Goal: Information Seeking & Learning: Learn about a topic

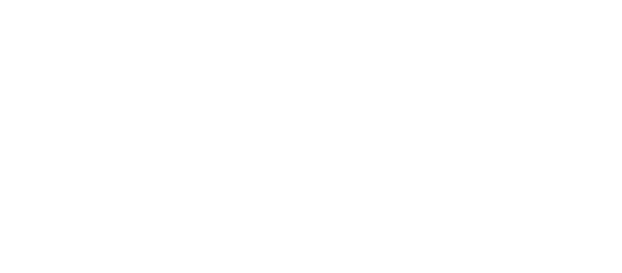
click at [432, 4] on html "Your version of Internet Explorer is outdated and not supported. Please upgrade…" at bounding box center [311, 2] width 622 height 4
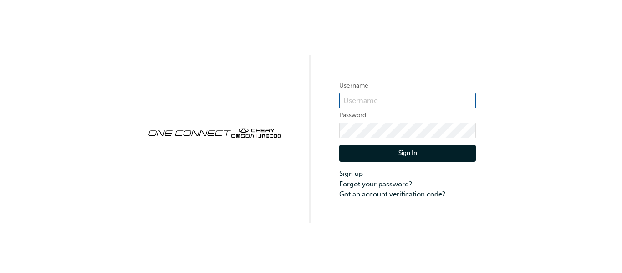
type input "chau0866"
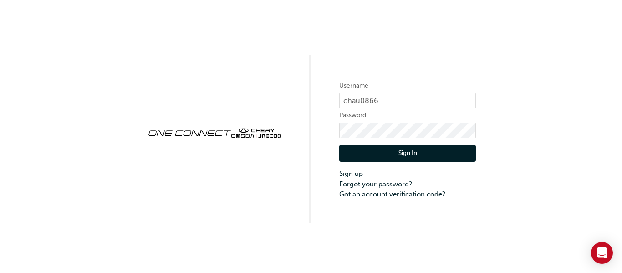
click at [412, 153] on button "Sign In" at bounding box center [407, 153] width 137 height 17
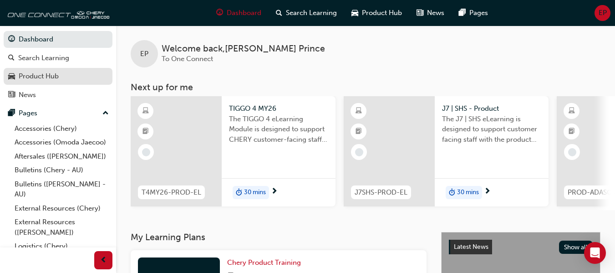
click at [51, 69] on link "Product Hub" at bounding box center [58, 76] width 109 height 17
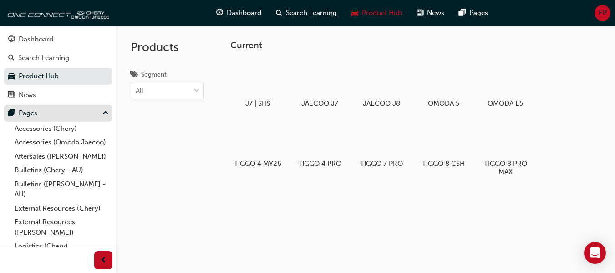
click at [86, 112] on div "Pages" at bounding box center [58, 112] width 100 height 11
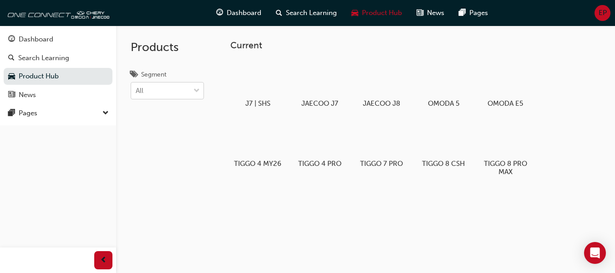
click at [189, 88] on div "All" at bounding box center [160, 91] width 59 height 16
click at [137, 88] on input "Segment All" at bounding box center [136, 90] width 1 height 8
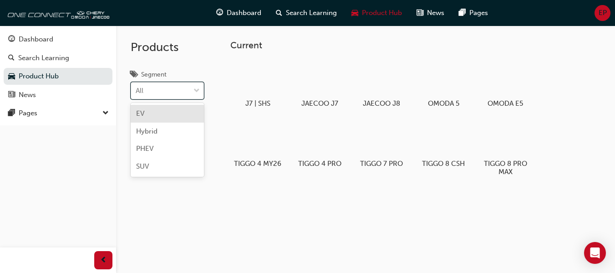
click at [189, 88] on div "All" at bounding box center [160, 91] width 59 height 16
click at [137, 88] on input "Segment option EV focused, 1 of 4. 4 results available. Use Up and Down to choo…" at bounding box center [136, 90] width 1 height 8
click at [294, 13] on span "Search Learning" at bounding box center [311, 13] width 51 height 10
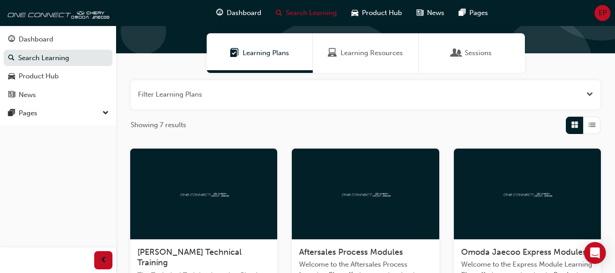
scroll to position [62, 0]
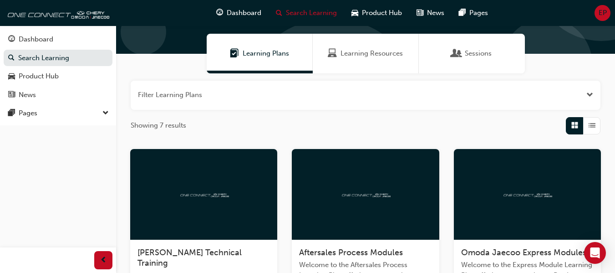
click at [576, 97] on button "button" at bounding box center [366, 95] width 470 height 29
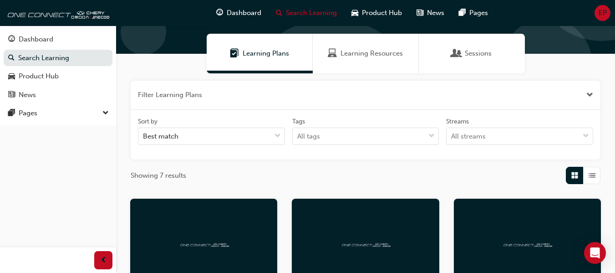
click at [576, 97] on button "button" at bounding box center [366, 95] width 470 height 29
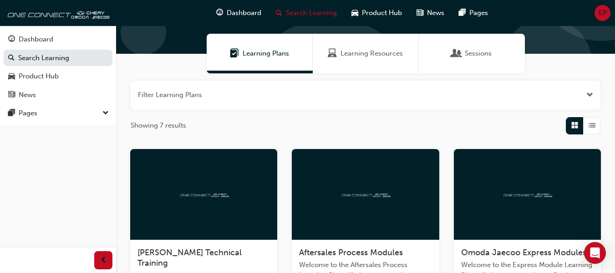
click at [595, 129] on span "List" at bounding box center [592, 125] width 7 height 10
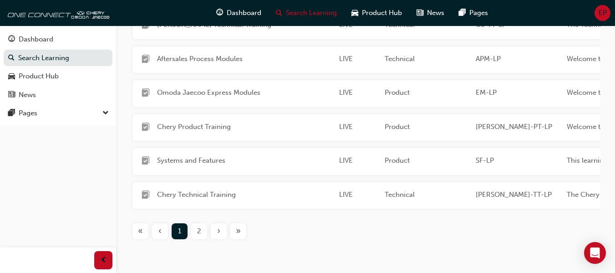
scroll to position [216, 0]
click at [198, 236] on span "2" at bounding box center [199, 230] width 4 height 10
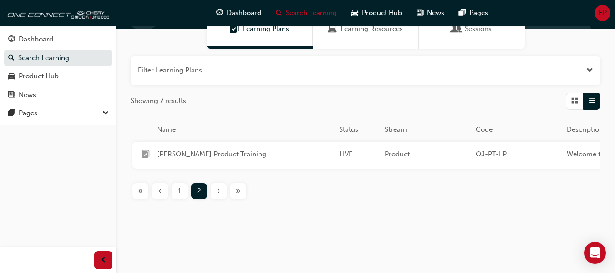
scroll to position [93, 0]
click at [183, 189] on div "1" at bounding box center [180, 191] width 16 height 16
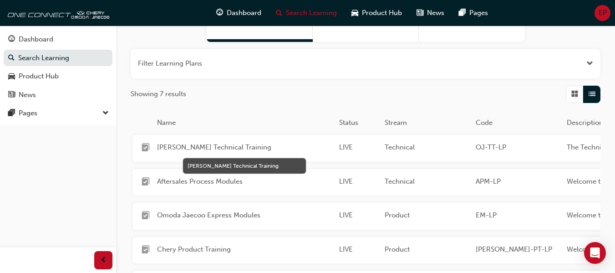
click at [241, 145] on span "[PERSON_NAME] Technical Training" at bounding box center [244, 147] width 175 height 10
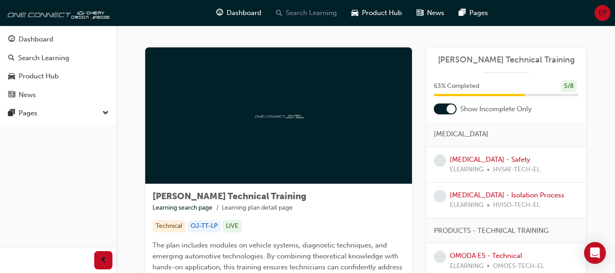
click at [318, 16] on span "Search Learning" at bounding box center [311, 13] width 51 height 10
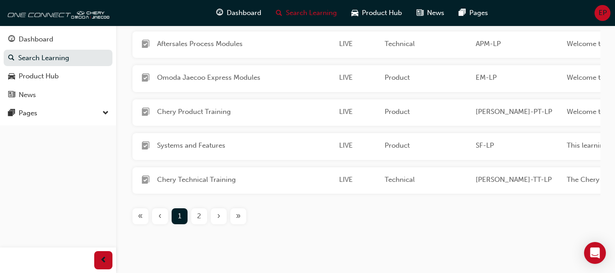
scroll to position [231, 0]
click at [198, 220] on span "2" at bounding box center [199, 215] width 4 height 10
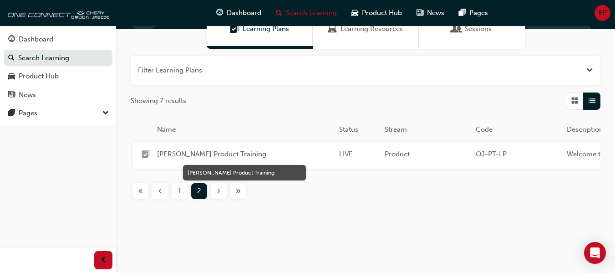
click at [203, 149] on span "[PERSON_NAME] Product Training" at bounding box center [244, 154] width 175 height 10
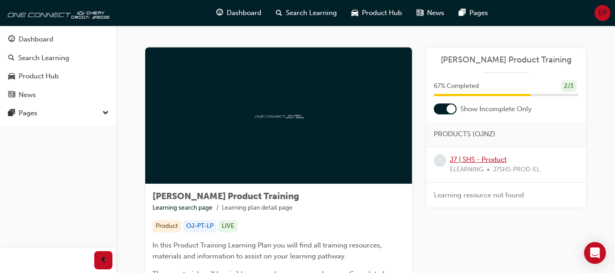
click at [478, 158] on link "J7 | SHS - Product" at bounding box center [478, 159] width 57 height 8
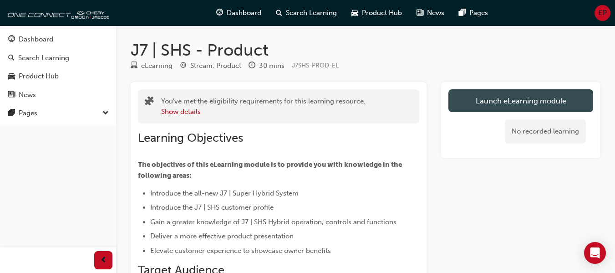
click at [472, 106] on link "Launch eLearning module" at bounding box center [520, 100] width 145 height 23
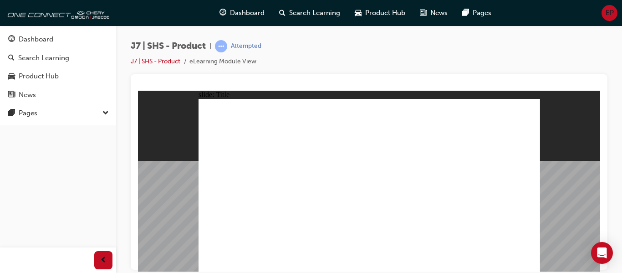
drag, startPoint x: 517, startPoint y: 53, endPoint x: 570, endPoint y: 60, distance: 53.2
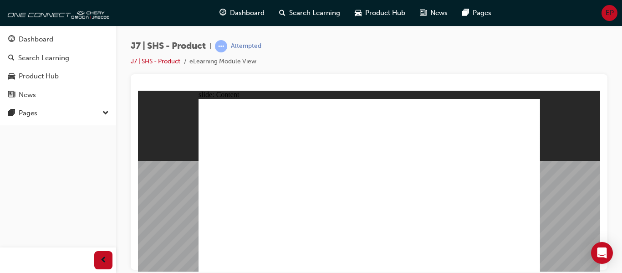
click at [570, 60] on div "J7 | SHS - Product | Attempted J7 | SHS - Product eLearning Module View" at bounding box center [369, 57] width 477 height 34
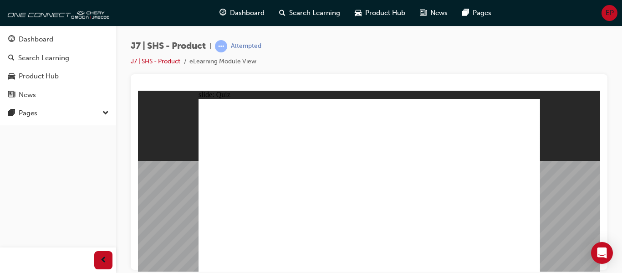
radio input "true"
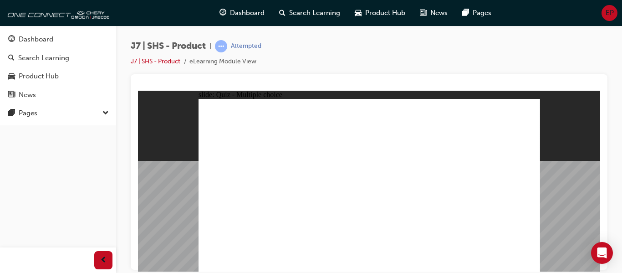
radio input "true"
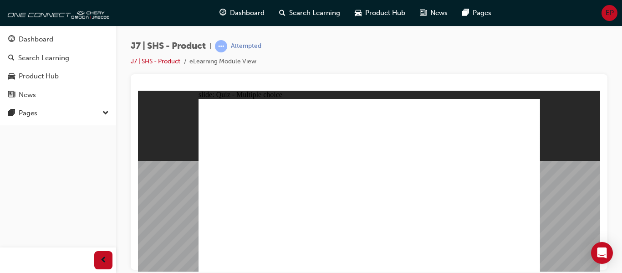
radio input "true"
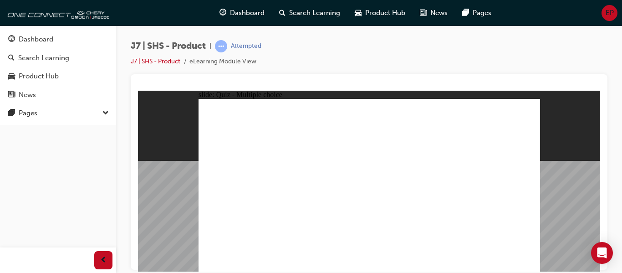
radio input "true"
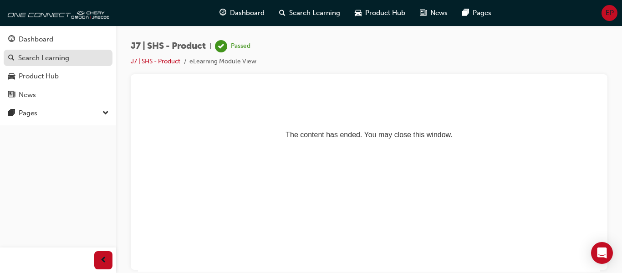
click at [68, 59] on div "Search Learning" at bounding box center [43, 58] width 51 height 10
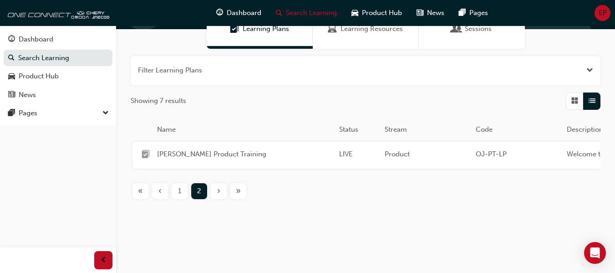
click at [577, 96] on span "Grid" at bounding box center [574, 101] width 7 height 10
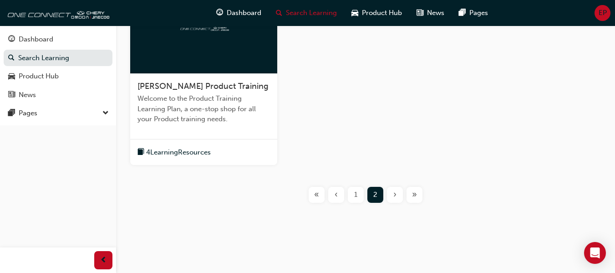
scroll to position [232, 0]
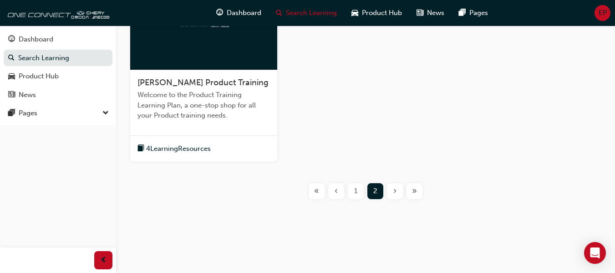
click at [356, 197] on div "1" at bounding box center [356, 191] width 16 height 16
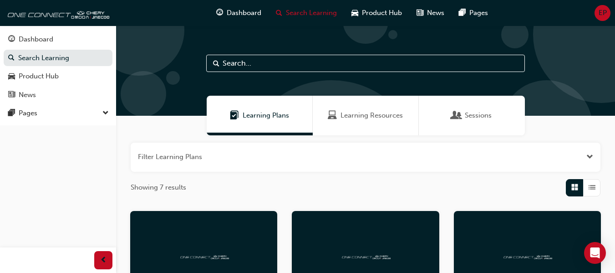
click at [351, 110] on div "Learning Resources" at bounding box center [366, 116] width 106 height 40
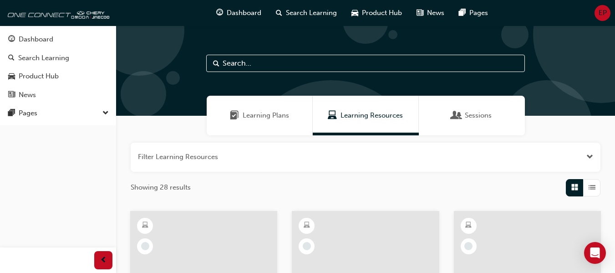
click at [279, 114] on span "Learning Plans" at bounding box center [266, 115] width 46 height 10
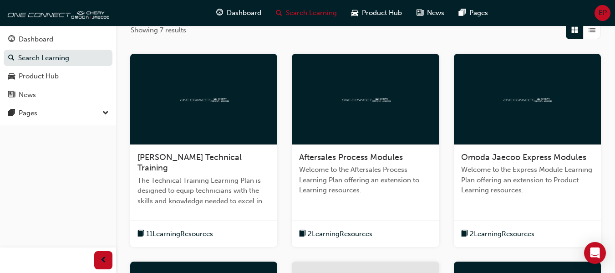
scroll to position [158, 0]
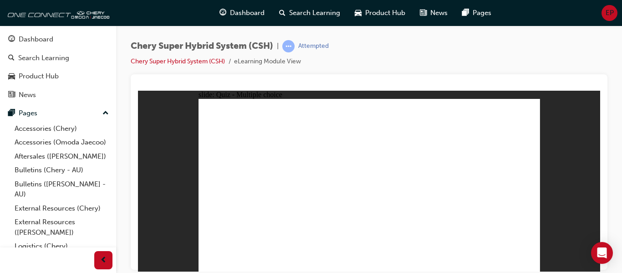
radio input "true"
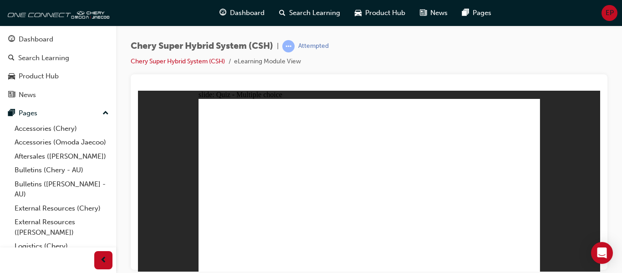
radio input "true"
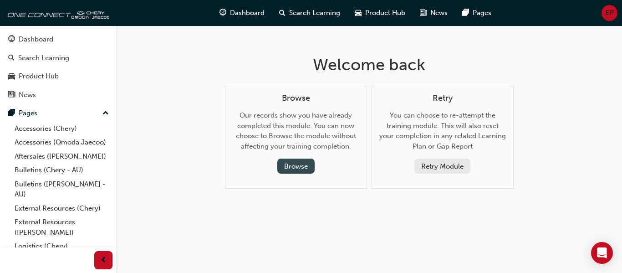
click at [283, 161] on button "Browse" at bounding box center [295, 165] width 37 height 15
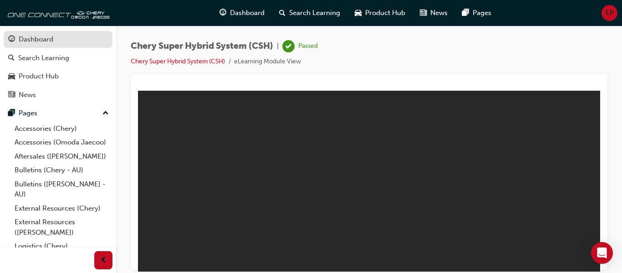
click at [35, 41] on div "Dashboard" at bounding box center [36, 39] width 35 height 10
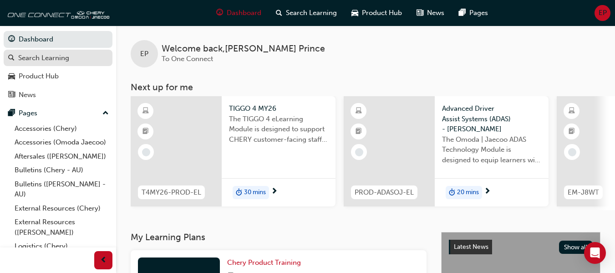
click at [46, 58] on div "Search Learning" at bounding box center [43, 58] width 51 height 10
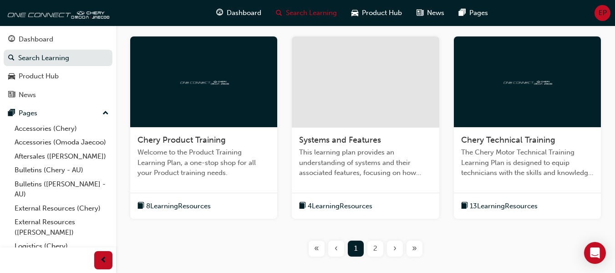
scroll to position [429, 0]
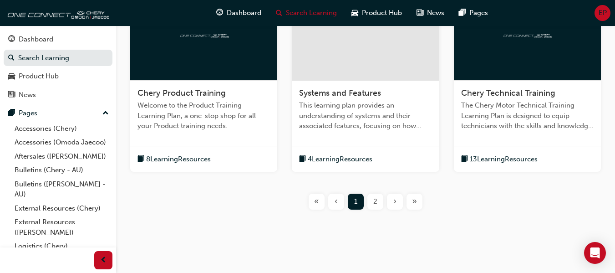
click at [370, 193] on div "2" at bounding box center [375, 201] width 16 height 16
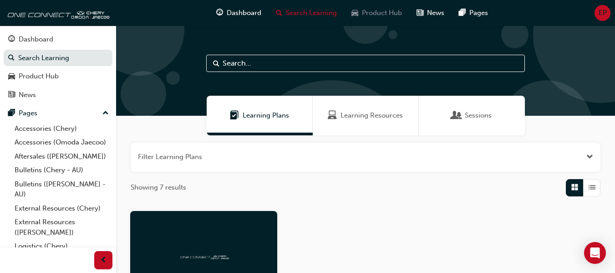
click at [364, 16] on span "Product Hub" at bounding box center [382, 13] width 40 height 10
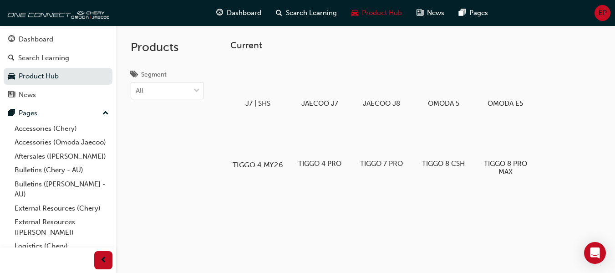
click at [263, 137] on div at bounding box center [258, 138] width 51 height 36
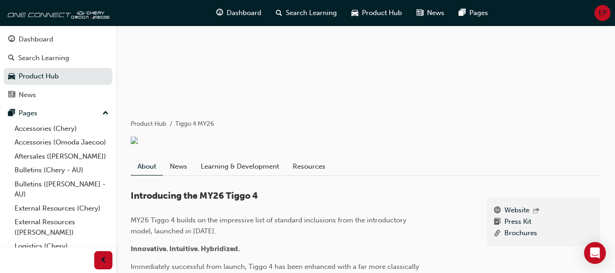
scroll to position [91, 0]
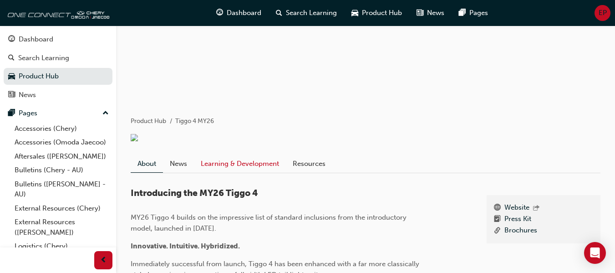
click at [249, 172] on link "Learning & Development" at bounding box center [240, 163] width 92 height 17
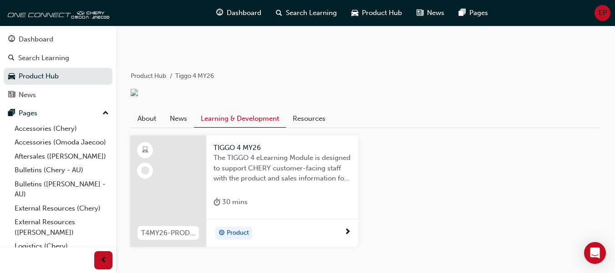
scroll to position [183, 0]
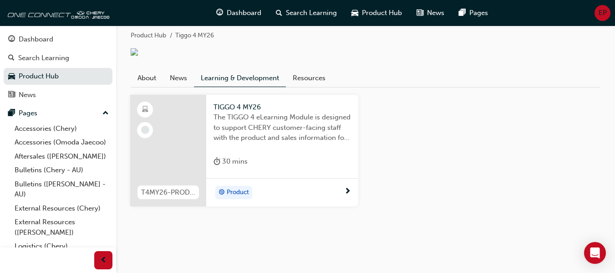
click at [312, 192] on div "Product" at bounding box center [279, 193] width 131 height 14
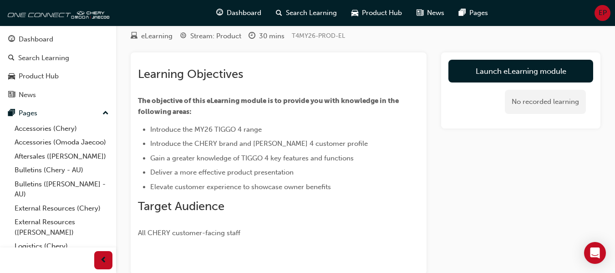
scroll to position [16, 0]
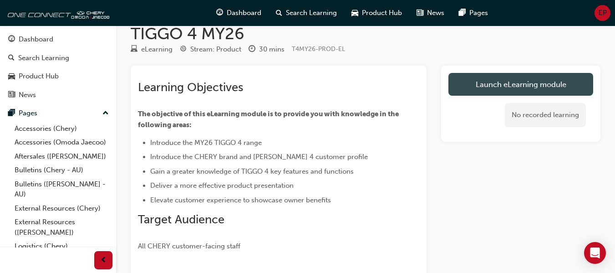
click at [467, 81] on link "Launch eLearning module" at bounding box center [520, 84] width 145 height 23
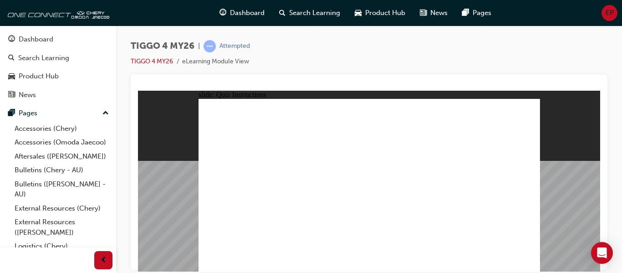
radio input "true"
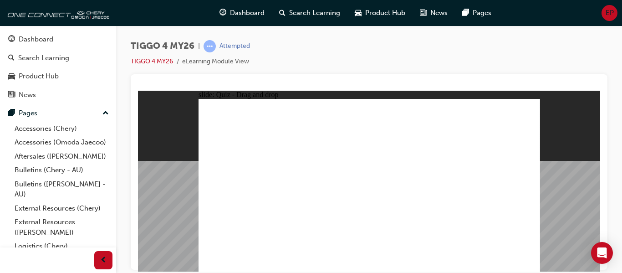
drag, startPoint x: 243, startPoint y: 151, endPoint x: 377, endPoint y: 211, distance: 147.1
drag, startPoint x: 361, startPoint y: 155, endPoint x: 415, endPoint y: 210, distance: 77.3
drag, startPoint x: 416, startPoint y: 151, endPoint x: 202, endPoint y: 208, distance: 222.0
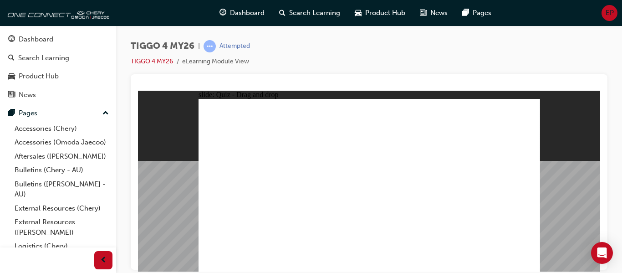
drag, startPoint x: 289, startPoint y: 155, endPoint x: 292, endPoint y: 190, distance: 35.2
drag, startPoint x: 293, startPoint y: 153, endPoint x: 295, endPoint y: 224, distance: 72.0
drag, startPoint x: 482, startPoint y: 150, endPoint x: 493, endPoint y: 209, distance: 59.8
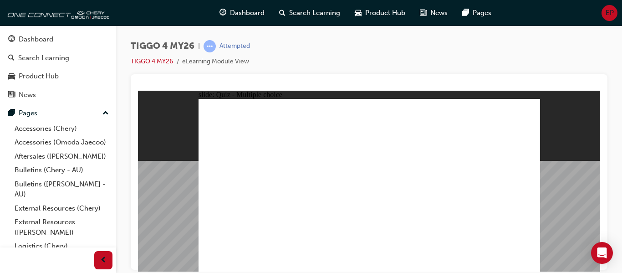
radio input "true"
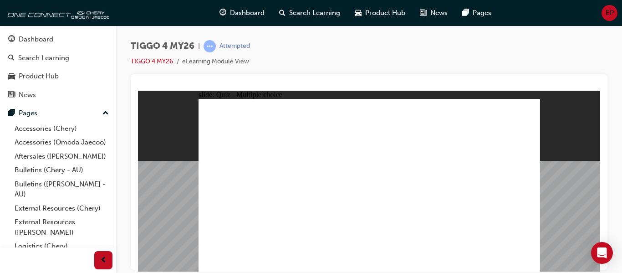
radio input "true"
drag, startPoint x: 317, startPoint y: 204, endPoint x: 459, endPoint y: 179, distance: 144.2
drag, startPoint x: 244, startPoint y: 165, endPoint x: 361, endPoint y: 161, distance: 117.1
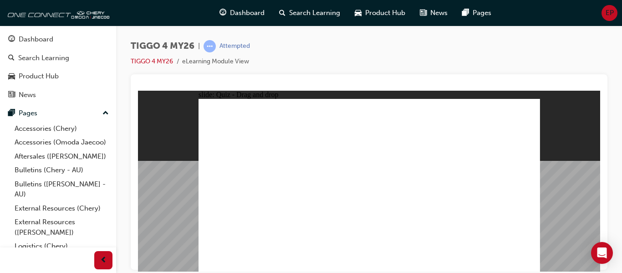
drag, startPoint x: 395, startPoint y: 138, endPoint x: 442, endPoint y: 160, distance: 51.3
drag, startPoint x: 251, startPoint y: 182, endPoint x: 449, endPoint y: 173, distance: 197.8
drag, startPoint x: 412, startPoint y: 136, endPoint x: 467, endPoint y: 171, distance: 65.5
drag, startPoint x: 239, startPoint y: 218, endPoint x: 458, endPoint y: 190, distance: 221.7
drag, startPoint x: 248, startPoint y: 200, endPoint x: 405, endPoint y: 177, distance: 158.3
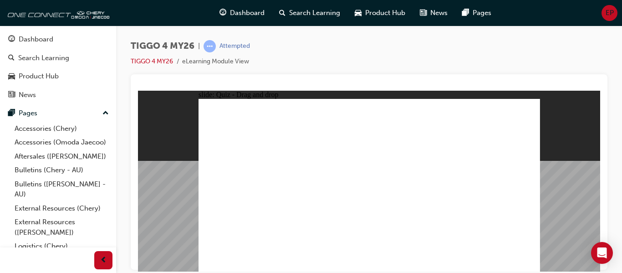
drag, startPoint x: 323, startPoint y: 170, endPoint x: 379, endPoint y: 165, distance: 55.8
drag, startPoint x: 305, startPoint y: 183, endPoint x: 474, endPoint y: 193, distance: 169.3
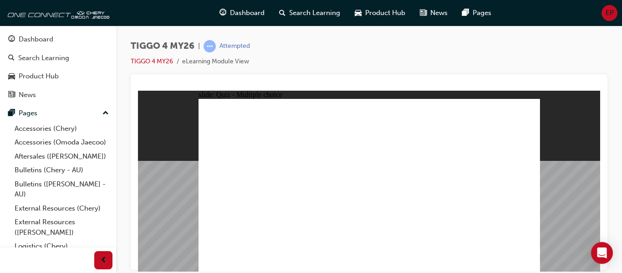
radio input "true"
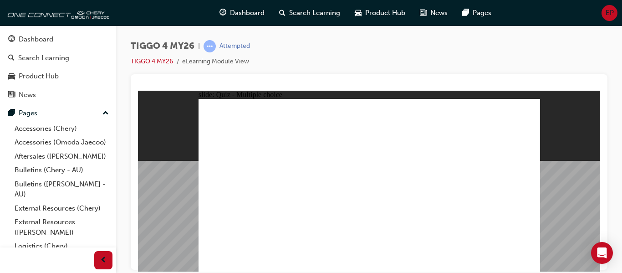
radio input "true"
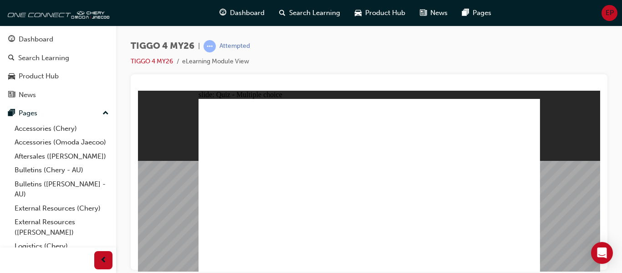
radio input "true"
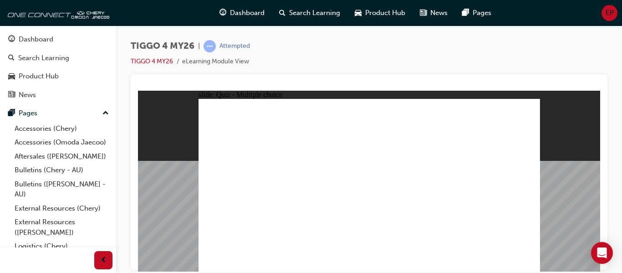
radio input "true"
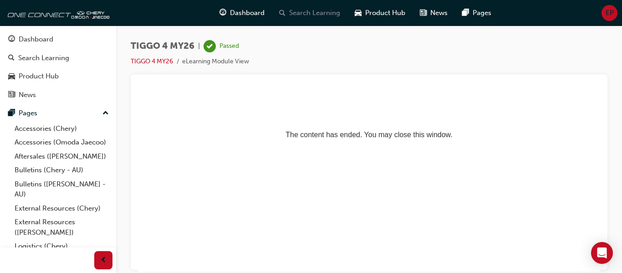
click at [307, 17] on span "Search Learning" at bounding box center [314, 13] width 51 height 10
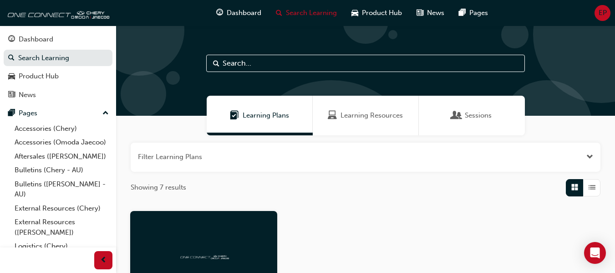
click at [166, 162] on button "button" at bounding box center [366, 156] width 470 height 29
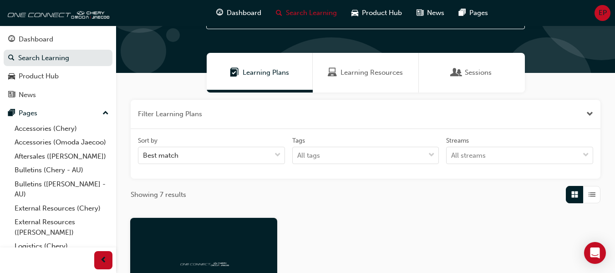
scroll to position [44, 0]
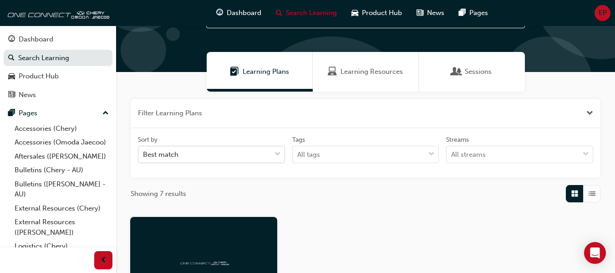
click at [166, 156] on div "Best match" at bounding box center [161, 154] width 36 height 10
click at [144, 156] on input "Sort by Best match" at bounding box center [143, 154] width 1 height 8
click at [166, 156] on div "Best match" at bounding box center [161, 154] width 36 height 10
click at [144, 156] on input "Sort by 0 results available. Select is focused ,type to refine list, press Down…" at bounding box center [143, 154] width 1 height 8
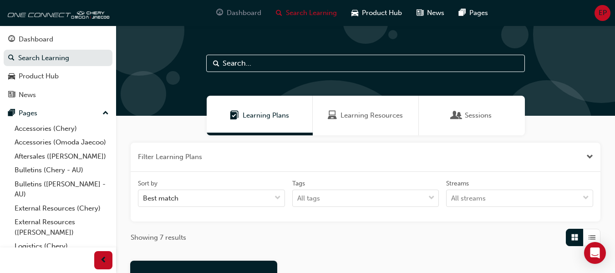
click at [234, 8] on span "Dashboard" at bounding box center [244, 13] width 35 height 10
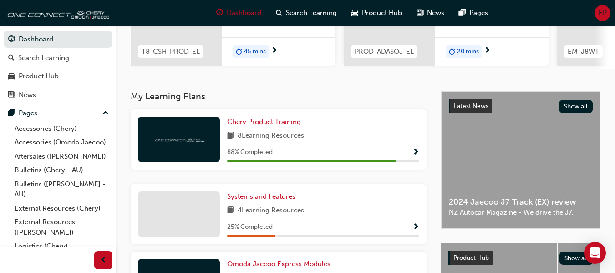
scroll to position [143, 0]
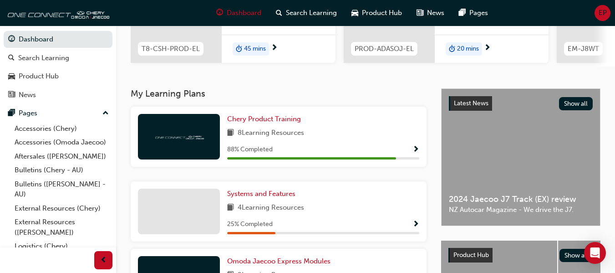
click at [416, 153] on span "Show Progress" at bounding box center [415, 150] width 7 height 8
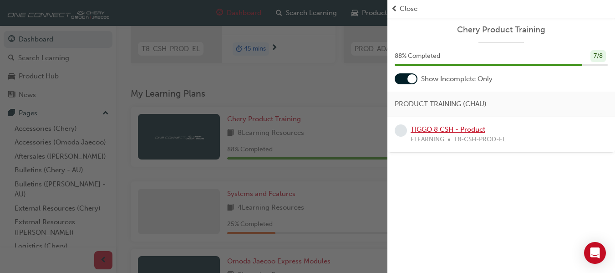
click at [427, 130] on link "TIGGO 8 CSH - Product" at bounding box center [448, 129] width 75 height 8
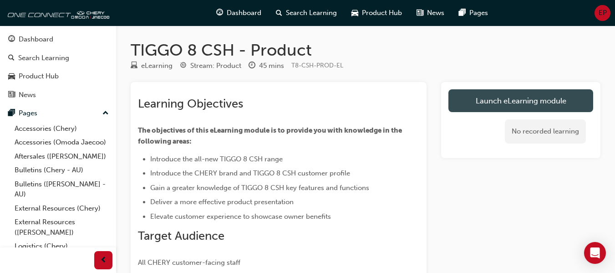
click at [473, 100] on link "Launch eLearning module" at bounding box center [520, 100] width 145 height 23
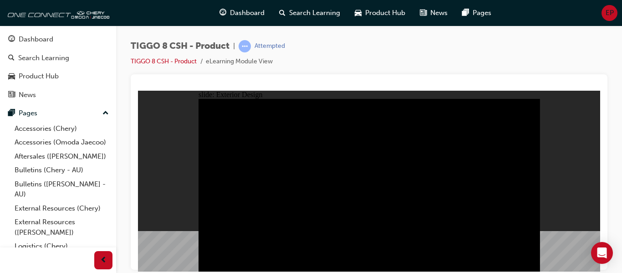
drag, startPoint x: 217, startPoint y: 113, endPoint x: 309, endPoint y: 134, distance: 94.3
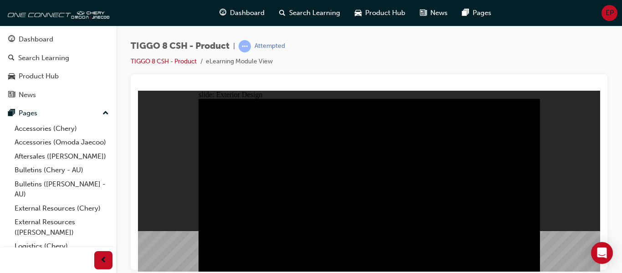
drag, startPoint x: 271, startPoint y: 116, endPoint x: 183, endPoint y: 111, distance: 88.5
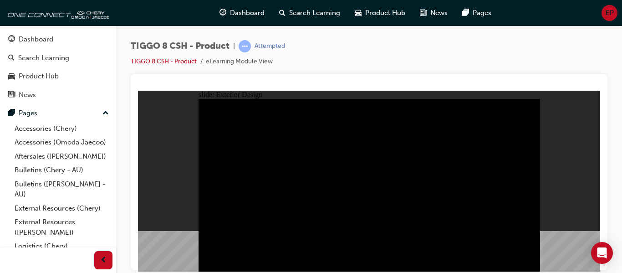
drag, startPoint x: 443, startPoint y: 173, endPoint x: 386, endPoint y: 169, distance: 57.0
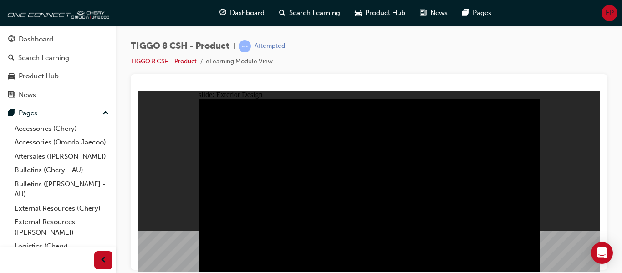
drag, startPoint x: 221, startPoint y: 115, endPoint x: 304, endPoint y: 140, distance: 86.9
type input "0"
drag, startPoint x: 270, startPoint y: 116, endPoint x: 209, endPoint y: 112, distance: 60.7
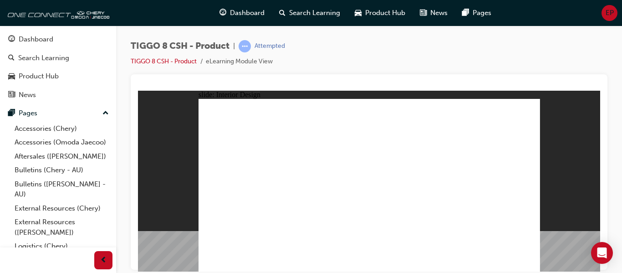
click at [376, 271] on html "slide: Interior Design T18FL4360.jpg : 360 degree image interaction. free explo…" at bounding box center [369, 180] width 462 height 181
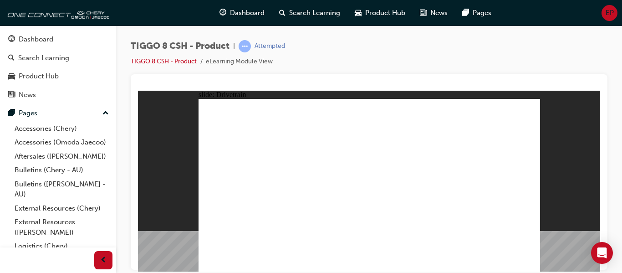
type input "24"
drag, startPoint x: 232, startPoint y: 174, endPoint x: 310, endPoint y: 179, distance: 77.6
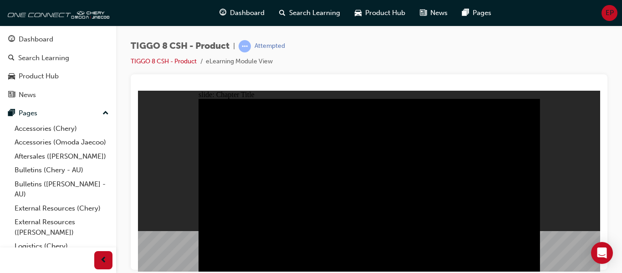
radio input "true"
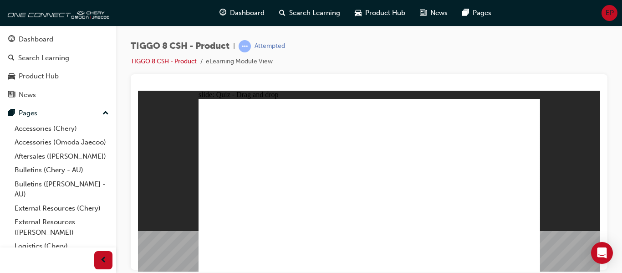
drag, startPoint x: 372, startPoint y: 153, endPoint x: 354, endPoint y: 192, distance: 42.6
drag, startPoint x: 450, startPoint y: 152, endPoint x: 483, endPoint y: 187, distance: 47.7
drag, startPoint x: 491, startPoint y: 107, endPoint x: 243, endPoint y: 183, distance: 259.8
drag, startPoint x: 341, startPoint y: 119, endPoint x: 421, endPoint y: 194, distance: 110.2
drag, startPoint x: 417, startPoint y: 115, endPoint x: 315, endPoint y: 185, distance: 123.4
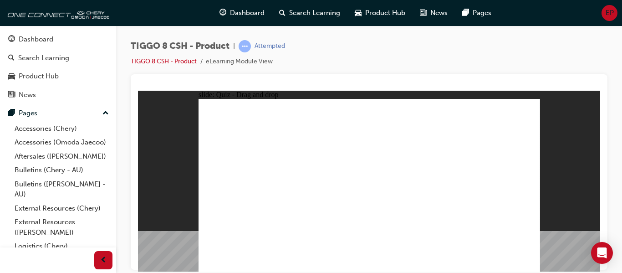
checkbox input "true"
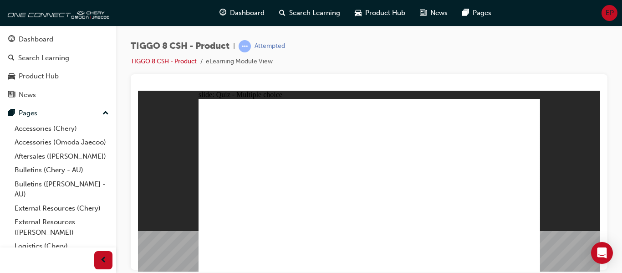
radio input "true"
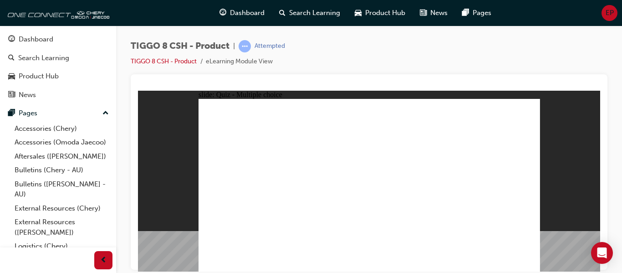
drag, startPoint x: 374, startPoint y: 116, endPoint x: 388, endPoint y: 198, distance: 84.0
drag, startPoint x: 371, startPoint y: 127, endPoint x: 378, endPoint y: 209, distance: 81.4
drag, startPoint x: 413, startPoint y: 113, endPoint x: 384, endPoint y: 210, distance: 101.7
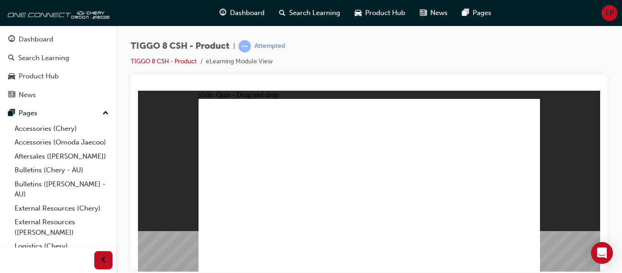
drag, startPoint x: 417, startPoint y: 126, endPoint x: 391, endPoint y: 213, distance: 90.4
drag, startPoint x: 422, startPoint y: 139, endPoint x: 399, endPoint y: 211, distance: 75.7
drag, startPoint x: 477, startPoint y: 112, endPoint x: 433, endPoint y: 203, distance: 100.8
drag, startPoint x: 486, startPoint y: 127, endPoint x: 395, endPoint y: 204, distance: 118.6
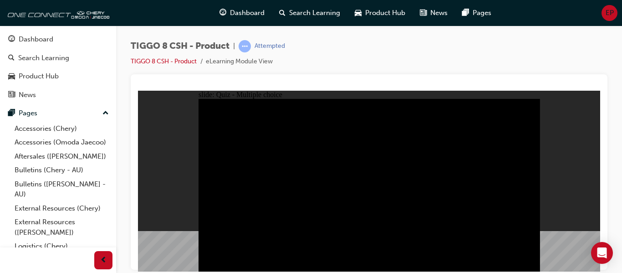
radio input "true"
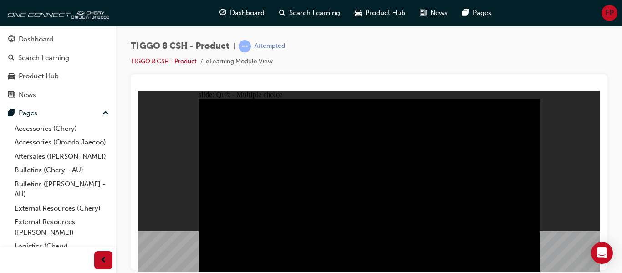
radio input "true"
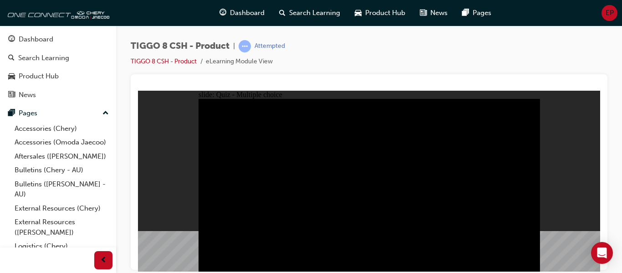
checkbox input "false"
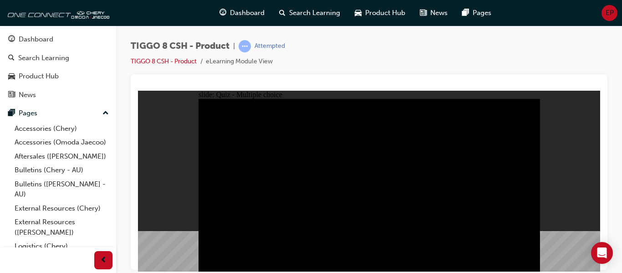
checkbox input "true"
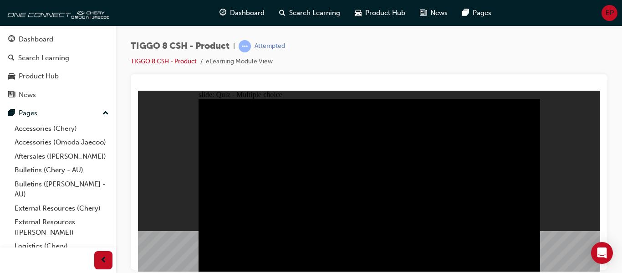
checkbox input "true"
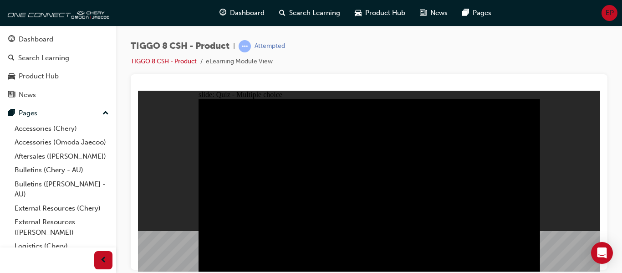
checkbox input "true"
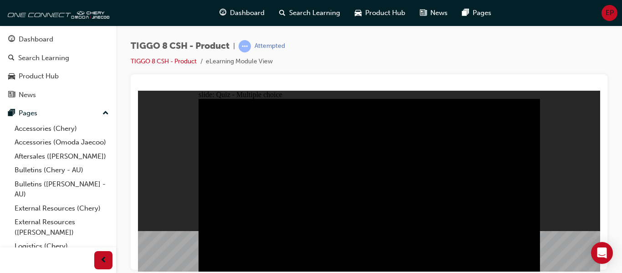
checkbox input "true"
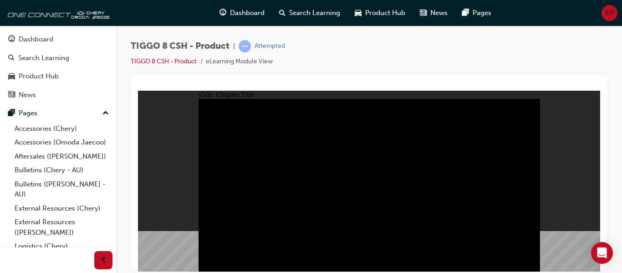
radio input "true"
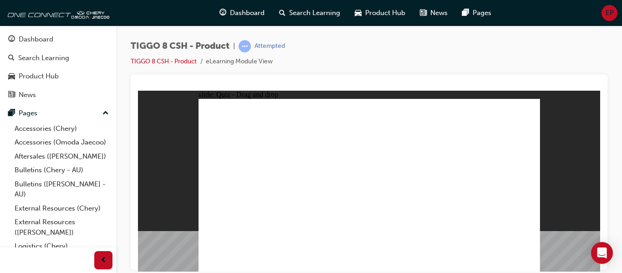
drag, startPoint x: 360, startPoint y: 106, endPoint x: 441, endPoint y: 194, distance: 119.2
drag, startPoint x: 421, startPoint y: 112, endPoint x: 316, endPoint y: 188, distance: 129.7
drag, startPoint x: 378, startPoint y: 156, endPoint x: 373, endPoint y: 184, distance: 28.7
drag, startPoint x: 450, startPoint y: 150, endPoint x: 482, endPoint y: 189, distance: 50.8
drag, startPoint x: 496, startPoint y: 110, endPoint x: 240, endPoint y: 183, distance: 265.9
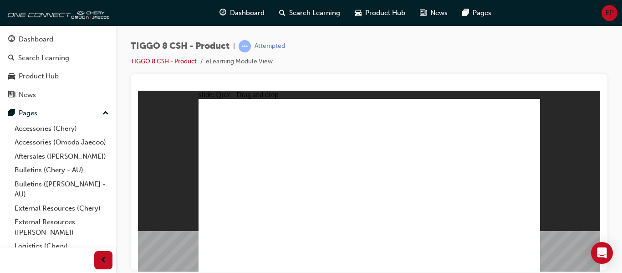
checkbox input "true"
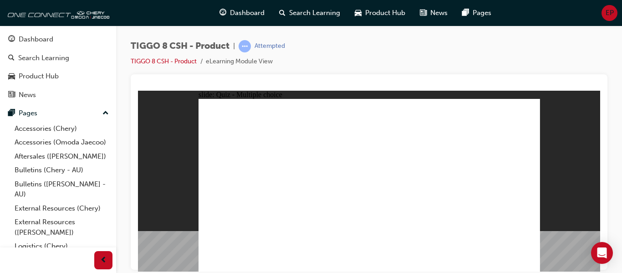
radio input "true"
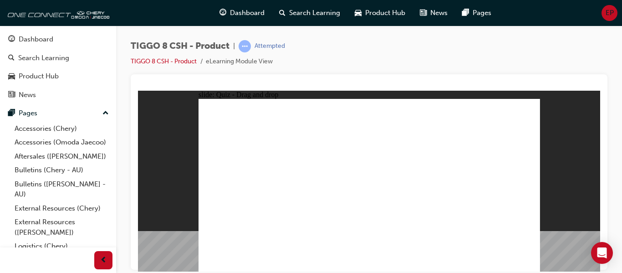
drag, startPoint x: 351, startPoint y: 123, endPoint x: 388, endPoint y: 197, distance: 82.5
drag, startPoint x: 366, startPoint y: 120, endPoint x: 397, endPoint y: 203, distance: 89.0
drag, startPoint x: 432, startPoint y: 139, endPoint x: 427, endPoint y: 212, distance: 72.5
drag, startPoint x: 429, startPoint y: 127, endPoint x: 417, endPoint y: 208, distance: 81.4
drag, startPoint x: 424, startPoint y: 116, endPoint x: 405, endPoint y: 206, distance: 92.7
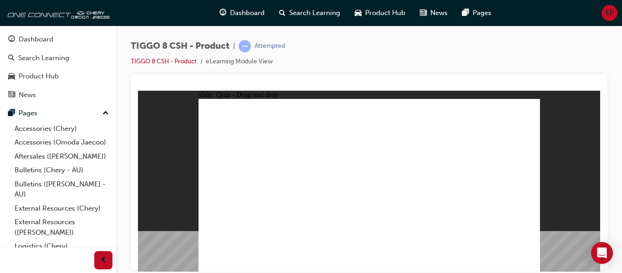
drag, startPoint x: 487, startPoint y: 123, endPoint x: 449, endPoint y: 214, distance: 97.9
drag, startPoint x: 482, startPoint y: 116, endPoint x: 425, endPoint y: 202, distance: 103.8
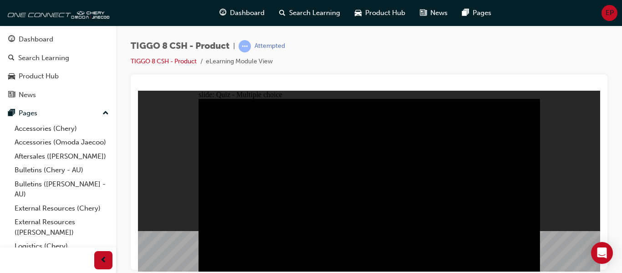
radio input "true"
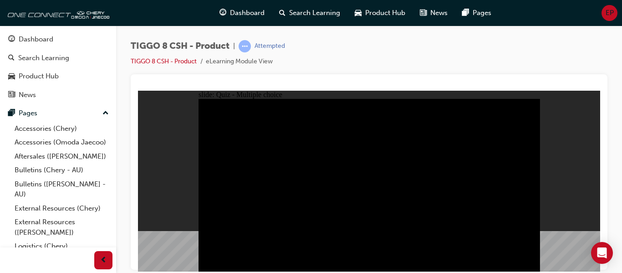
radio input "true"
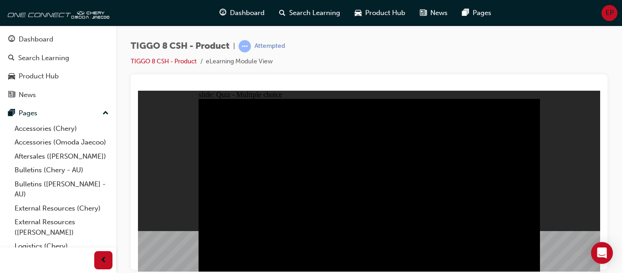
checkbox input "true"
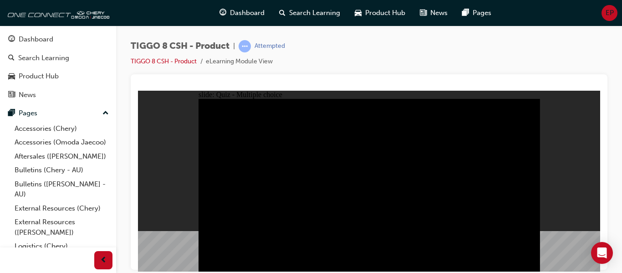
checkbox input "true"
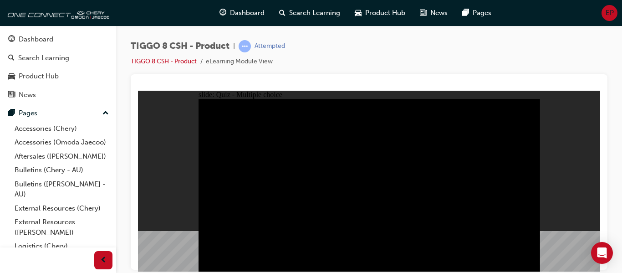
checkbox input "true"
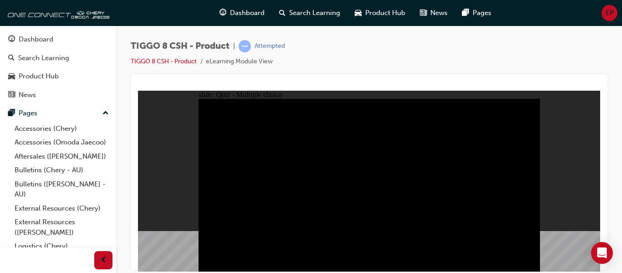
checkbox input "true"
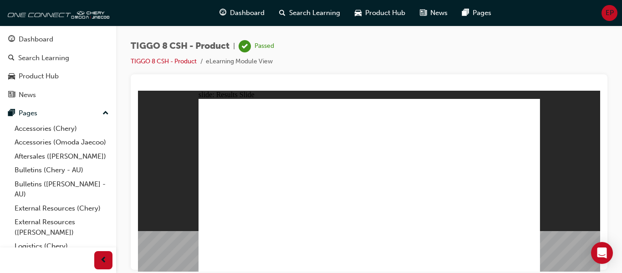
click at [334, 16] on span "Search Learning" at bounding box center [314, 13] width 51 height 10
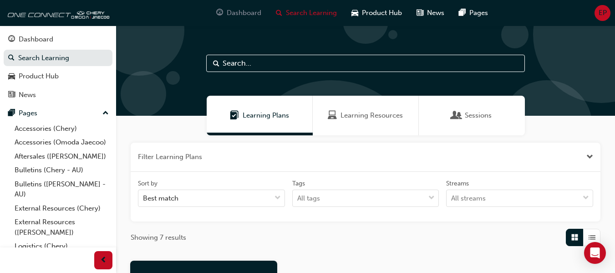
click at [228, 9] on span "Dashboard" at bounding box center [244, 13] width 35 height 10
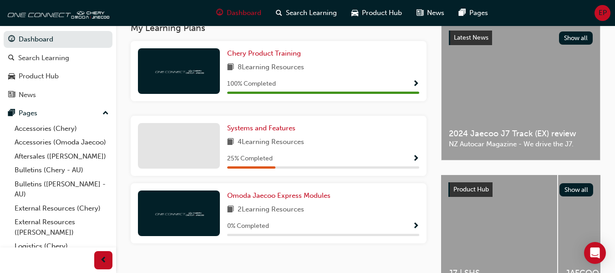
scroll to position [271, 0]
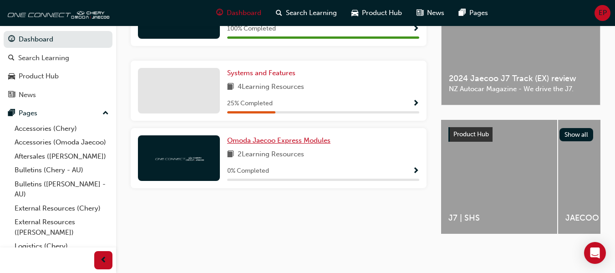
click at [305, 139] on span "Omoda Jaecoo Express Modules" at bounding box center [278, 140] width 103 height 8
